Goal: Find specific page/section: Locate a particular part of the current website

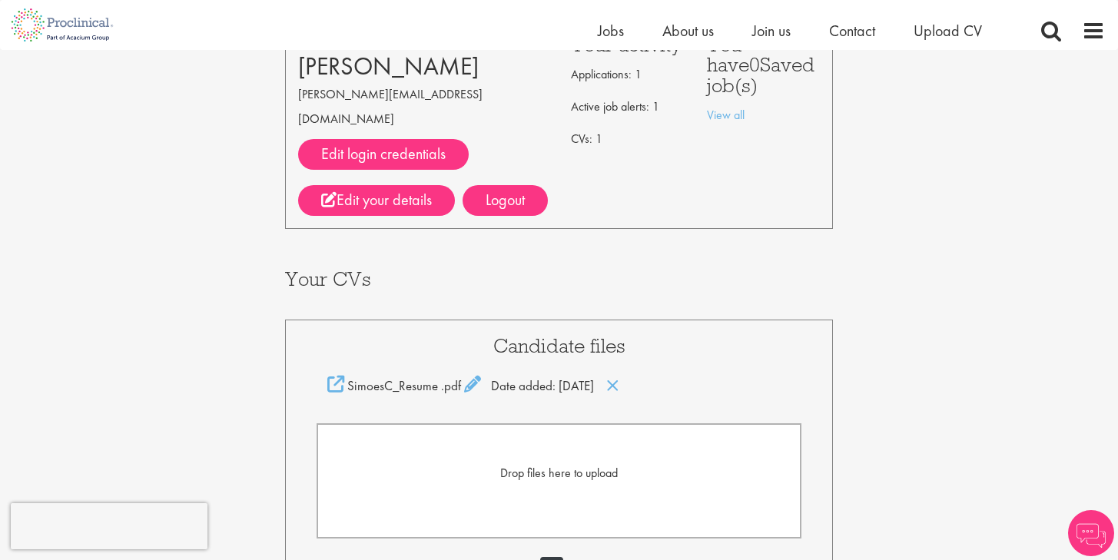
scroll to position [583, 0]
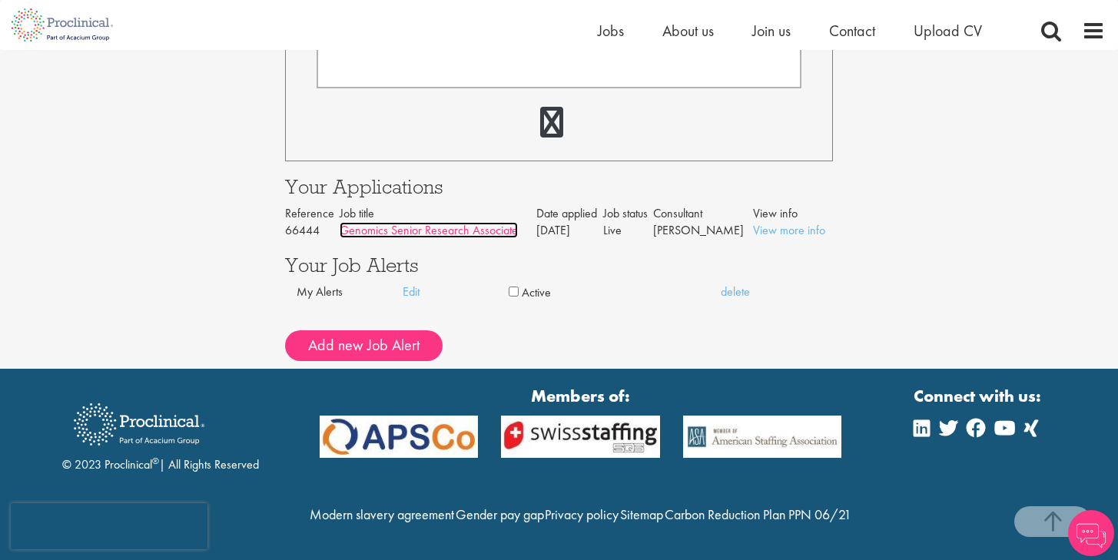
click at [431, 222] on link "Genomics Senior Research Associate" at bounding box center [429, 230] width 178 height 16
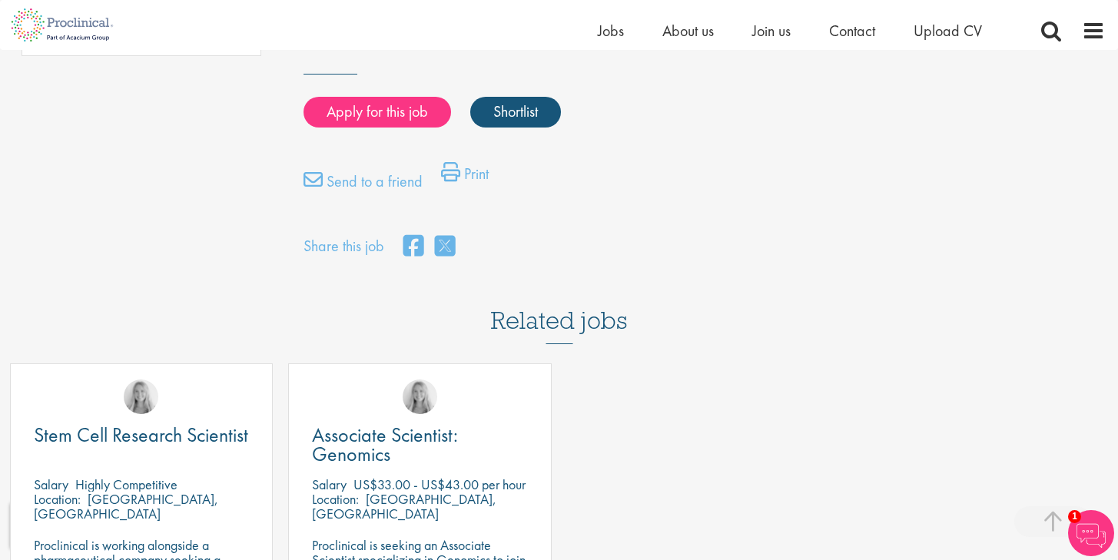
scroll to position [1387, 0]
